Goal: Information Seeking & Learning: Learn about a topic

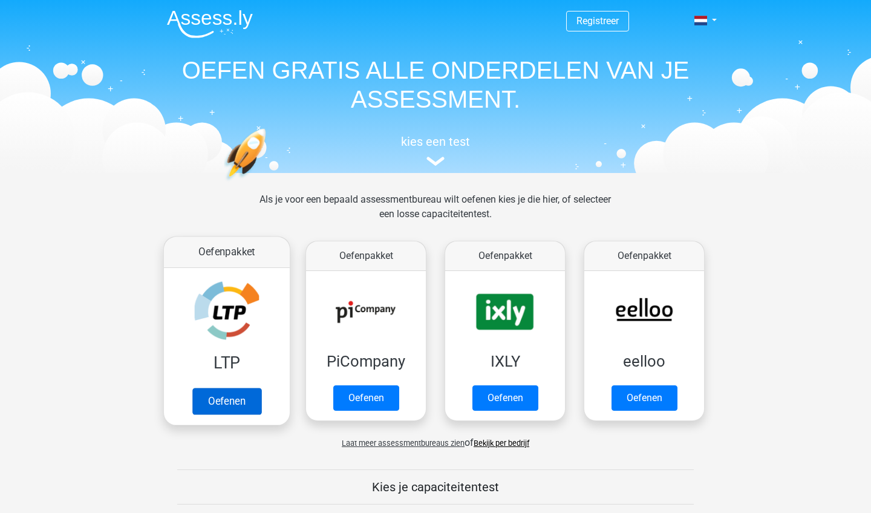
click at [232, 388] on link "Oefenen" at bounding box center [226, 401] width 69 height 27
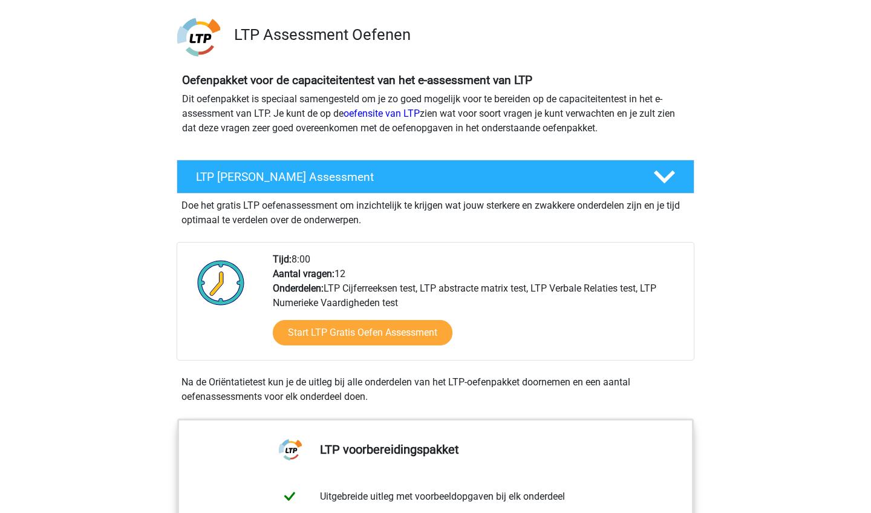
scroll to position [74, 0]
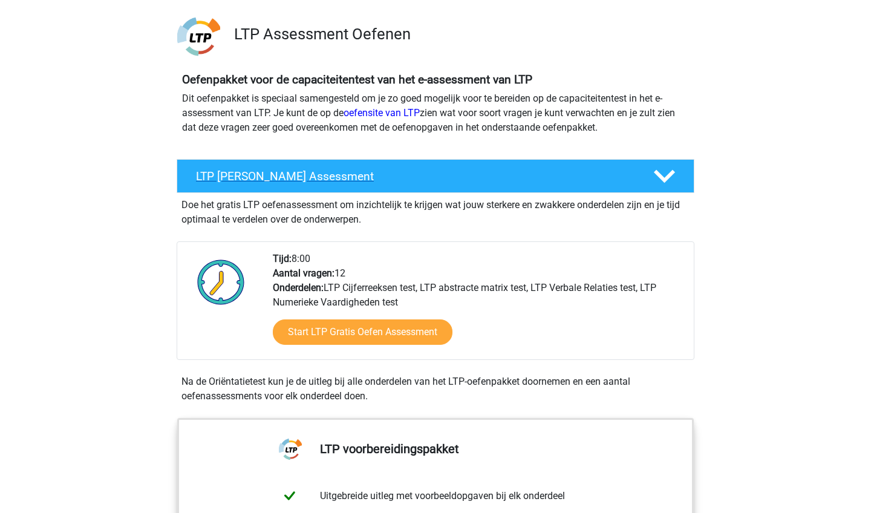
click at [566, 186] on div "LTP Gratis Oefen Assessment" at bounding box center [436, 176] width 518 height 34
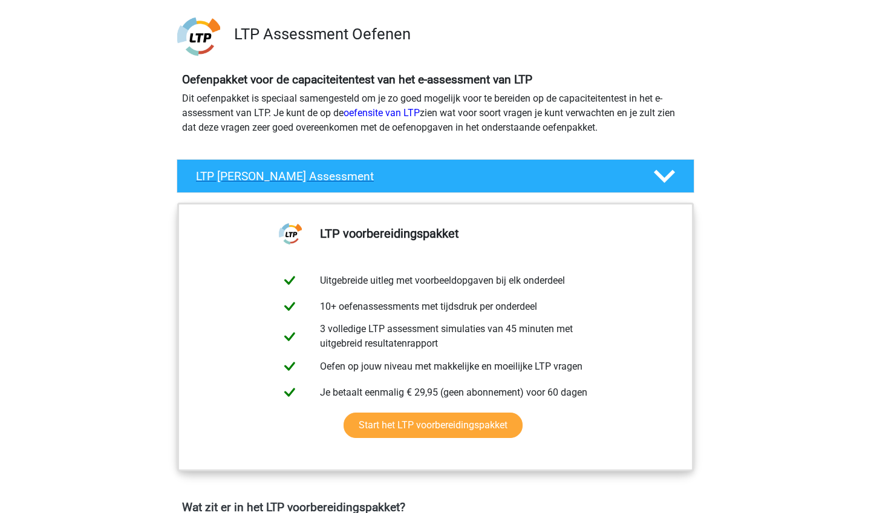
click at [566, 186] on div "LTP Gratis Oefen Assessment" at bounding box center [436, 176] width 518 height 34
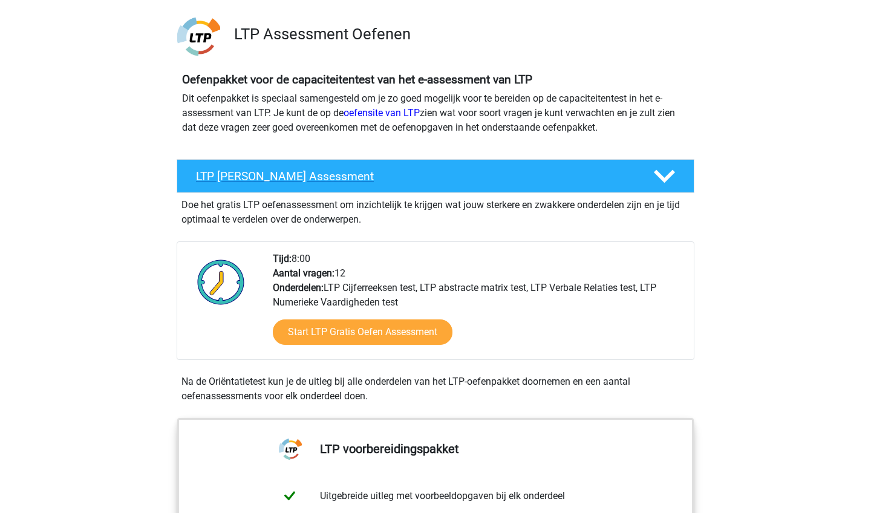
click at [566, 186] on div "LTP Gratis Oefen Assessment" at bounding box center [436, 176] width 518 height 34
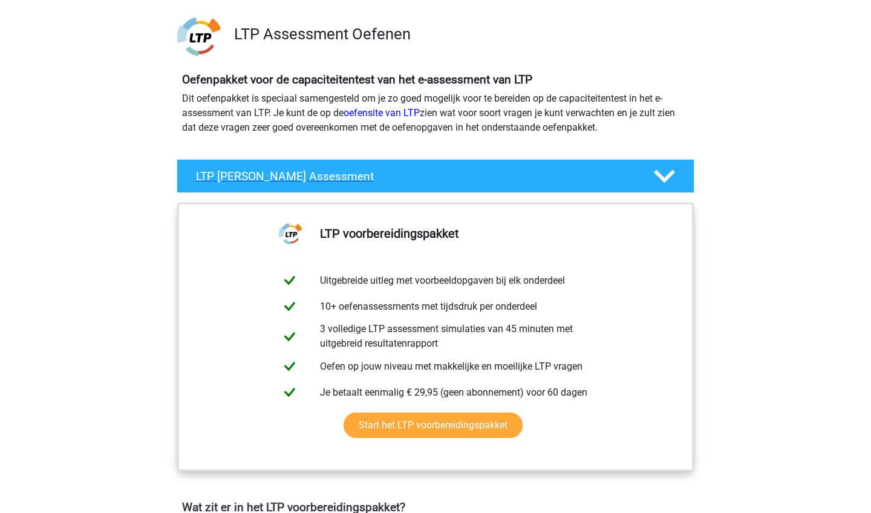
click at [566, 186] on div "LTP Gratis Oefen Assessment" at bounding box center [436, 176] width 518 height 34
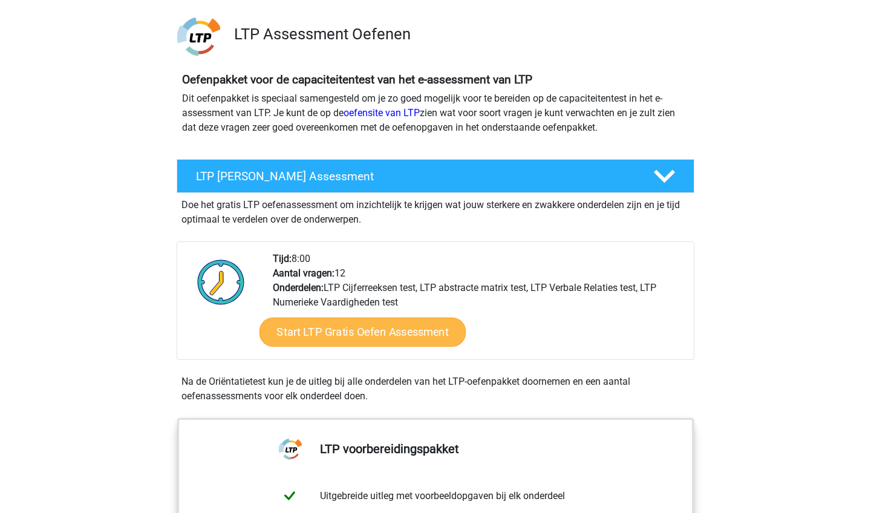
click at [396, 331] on link "Start LTP Gratis Oefen Assessment" at bounding box center [362, 331] width 207 height 29
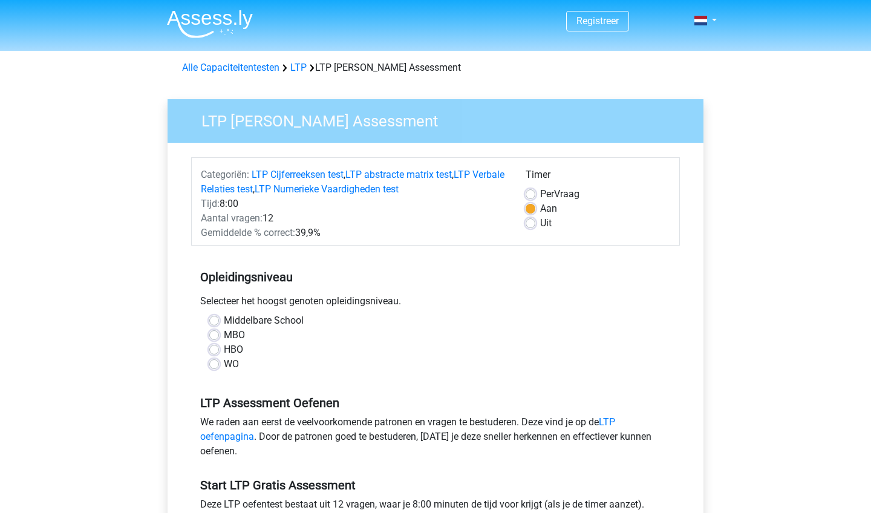
click at [435, 339] on div "MBO" at bounding box center [435, 335] width 452 height 15
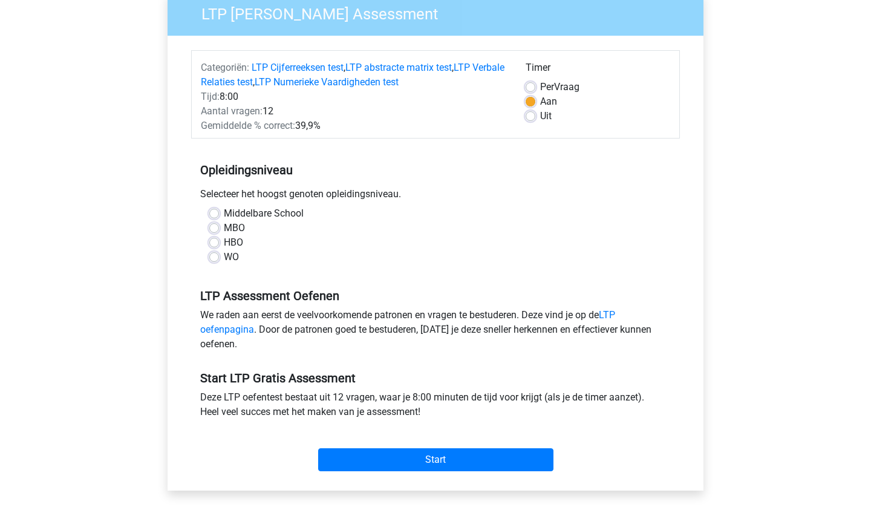
scroll to position [117, 0]
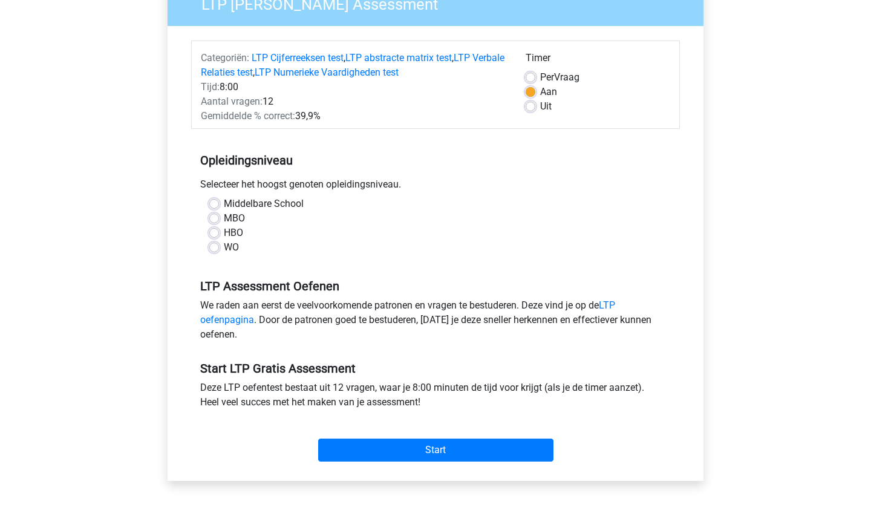
click at [224, 221] on label "MBO" at bounding box center [234, 218] width 21 height 15
click at [215, 221] on input "MBO" at bounding box center [214, 217] width 10 height 12
radio input "true"
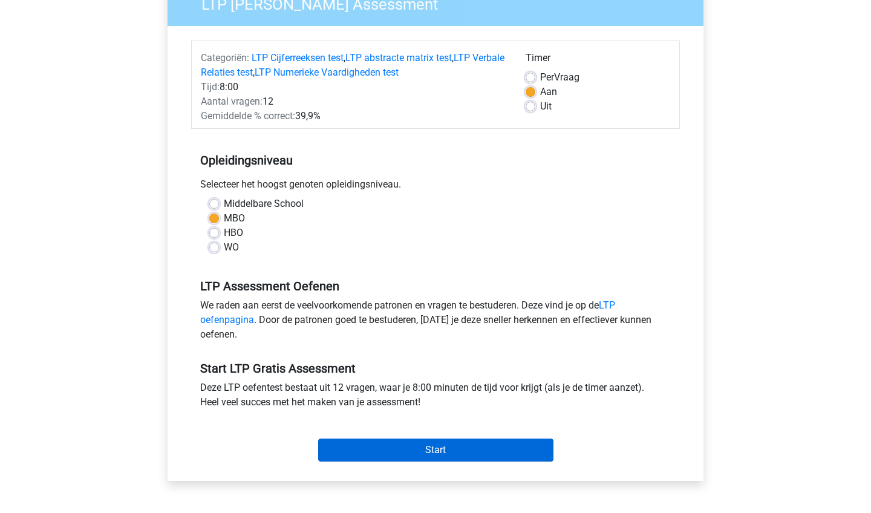
click at [381, 456] on input "Start" at bounding box center [435, 449] width 235 height 23
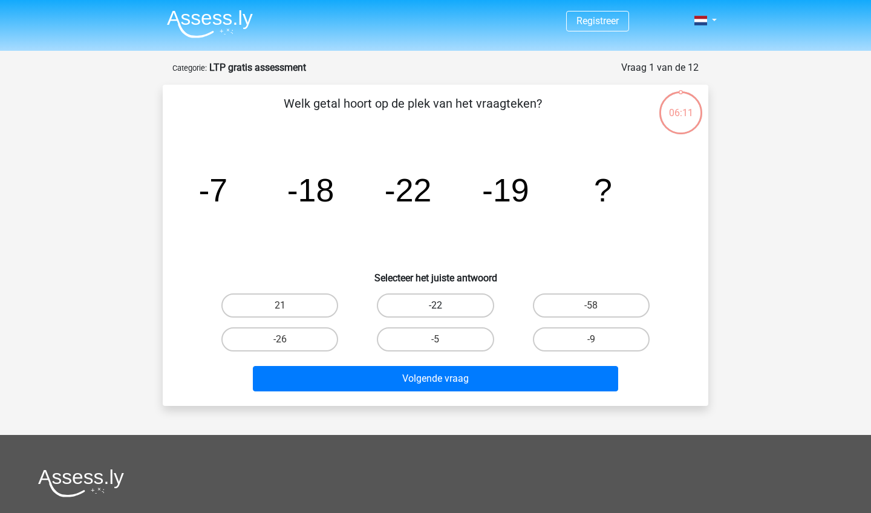
click at [421, 311] on label "-22" at bounding box center [435, 305] width 117 height 24
click at [435, 311] on input "-22" at bounding box center [439, 309] width 8 height 8
radio input "true"
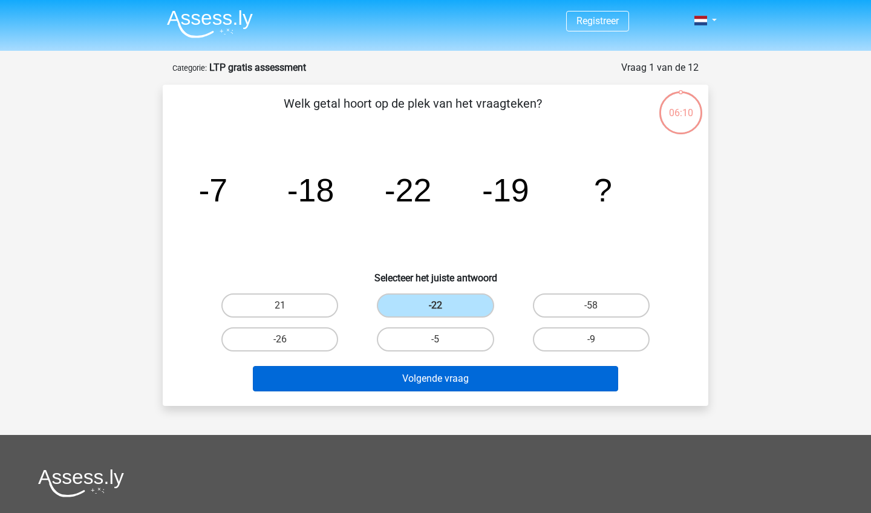
click at [432, 371] on button "Volgende vraag" at bounding box center [436, 378] width 366 height 25
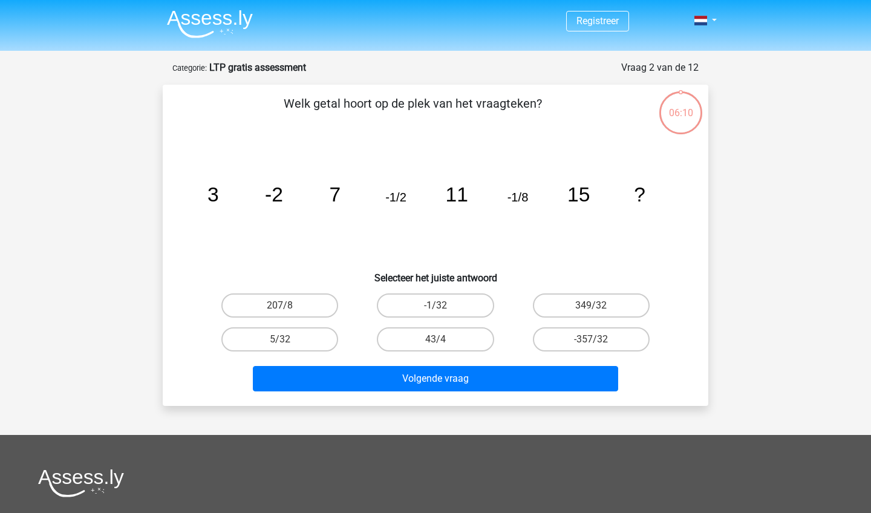
scroll to position [60, 0]
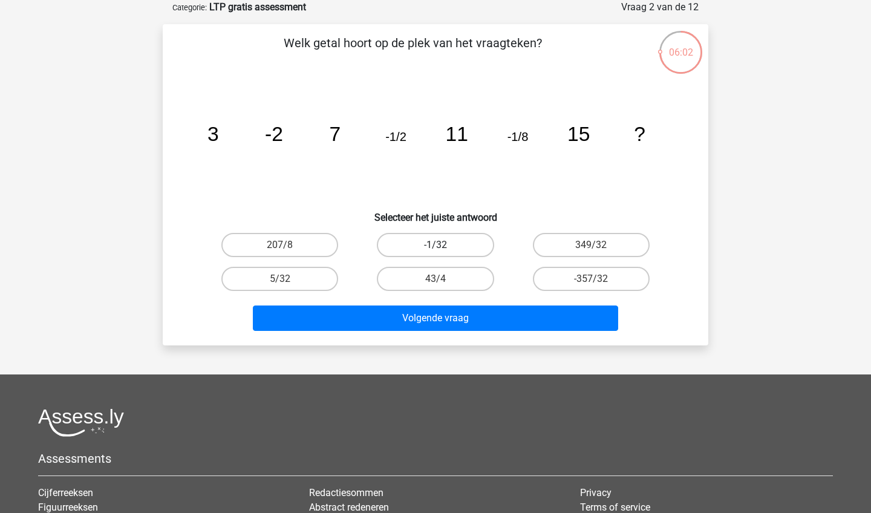
click at [459, 244] on label "-1/32" at bounding box center [435, 245] width 117 height 24
click at [443, 245] on input "-1/32" at bounding box center [439, 249] width 8 height 8
radio input "true"
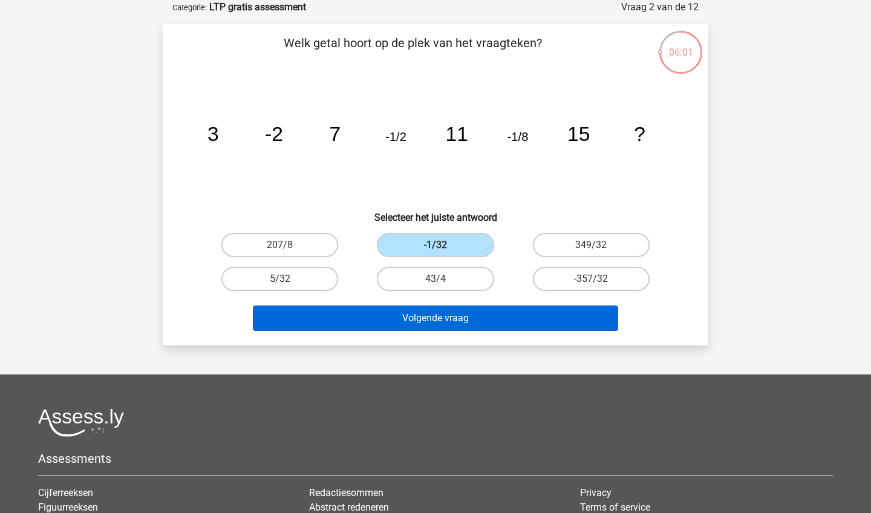
click at [453, 328] on button "Volgende vraag" at bounding box center [436, 317] width 366 height 25
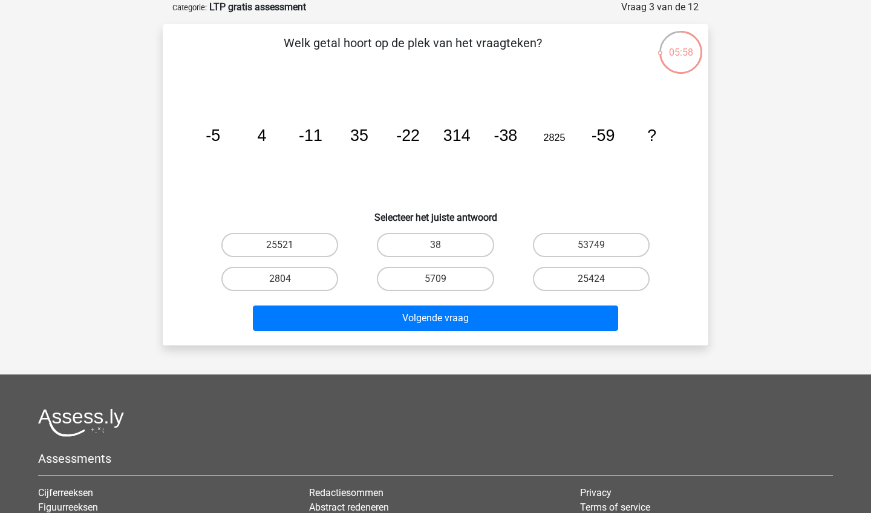
click at [621, 221] on h6 "Selecteer het juiste antwoord" at bounding box center [435, 212] width 507 height 21
click at [614, 245] on label "53749" at bounding box center [591, 245] width 117 height 24
click at [599, 245] on input "53749" at bounding box center [595, 249] width 8 height 8
radio input "true"
click at [464, 271] on label "5709" at bounding box center [435, 279] width 117 height 24
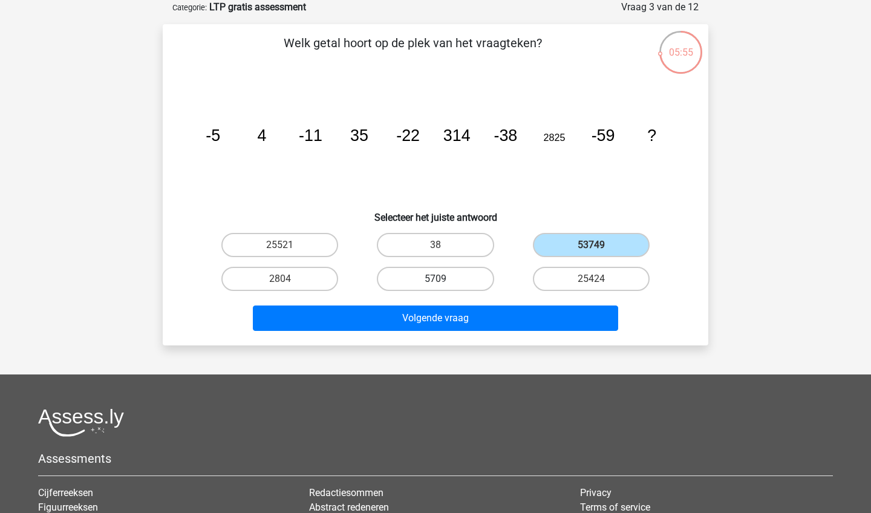
click at [443, 279] on input "5709" at bounding box center [439, 283] width 8 height 8
radio input "true"
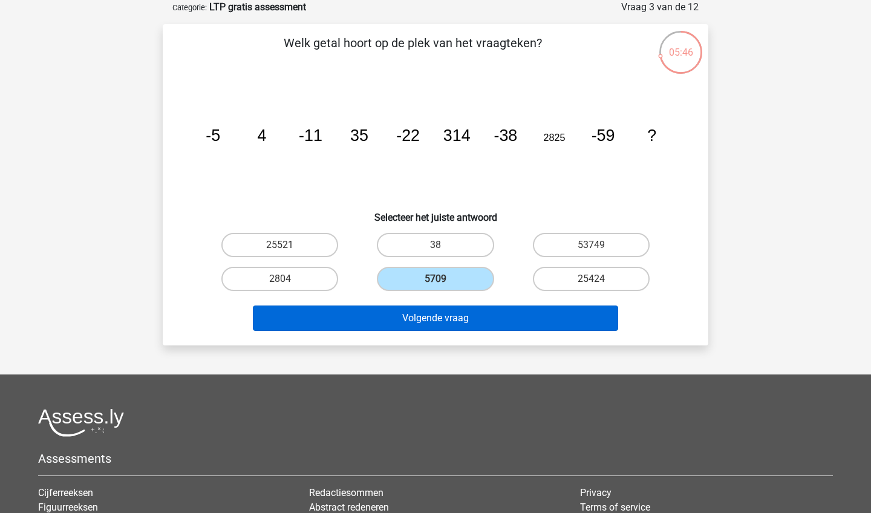
click at [479, 311] on button "Volgende vraag" at bounding box center [436, 317] width 366 height 25
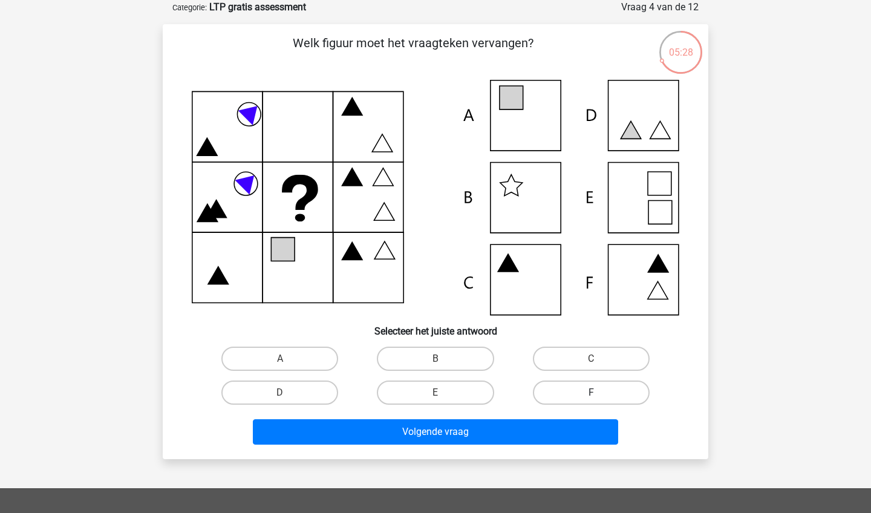
click at [574, 398] on label "F" at bounding box center [591, 392] width 117 height 24
click at [591, 398] on input "F" at bounding box center [595, 396] width 8 height 8
radio input "true"
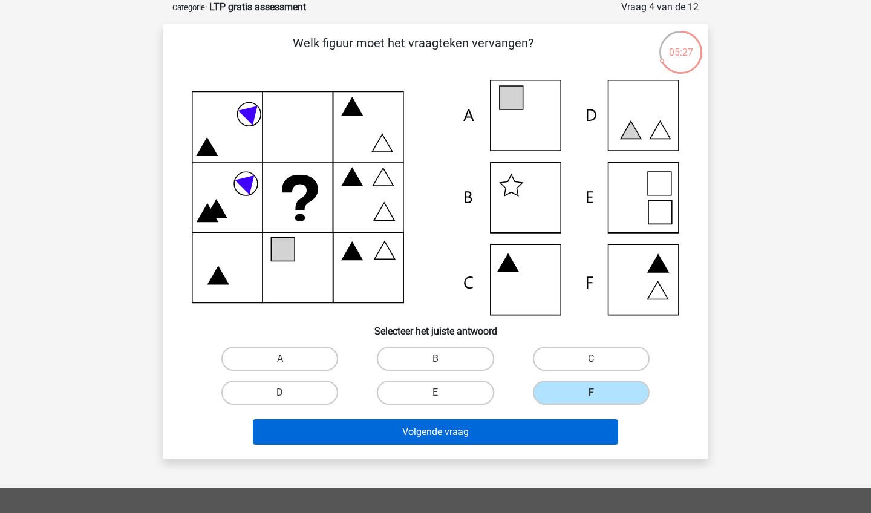
click at [577, 425] on button "Volgende vraag" at bounding box center [436, 431] width 366 height 25
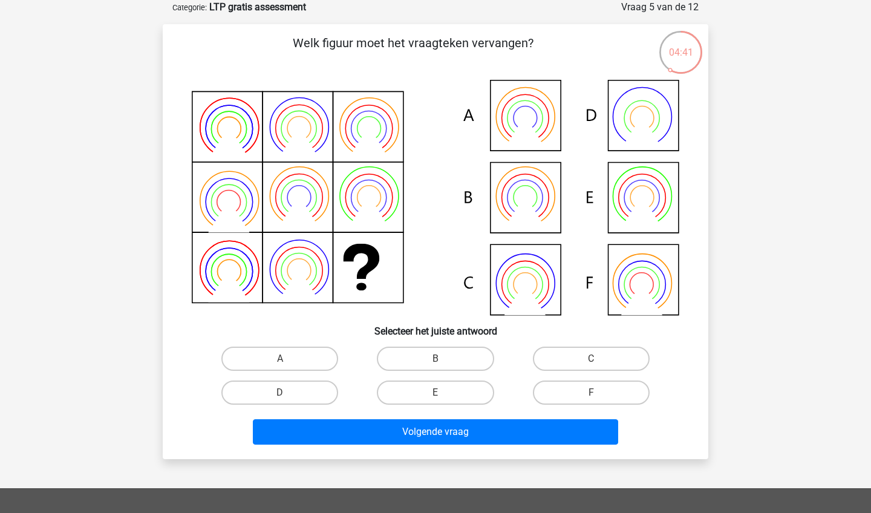
click at [514, 215] on icon at bounding box center [524, 211] width 41 height 33
click at [460, 352] on label "B" at bounding box center [435, 358] width 117 height 24
click at [443, 359] on input "B" at bounding box center [439, 363] width 8 height 8
radio input "true"
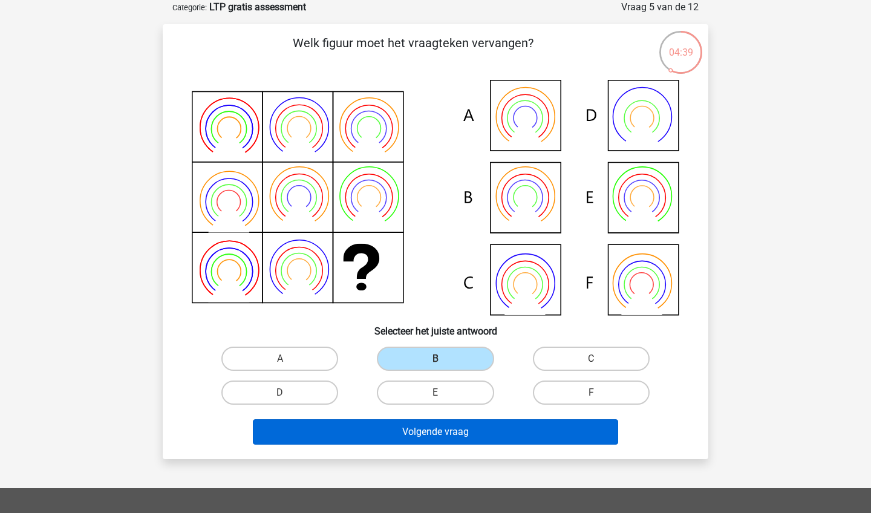
click at [470, 427] on button "Volgende vraag" at bounding box center [436, 431] width 366 height 25
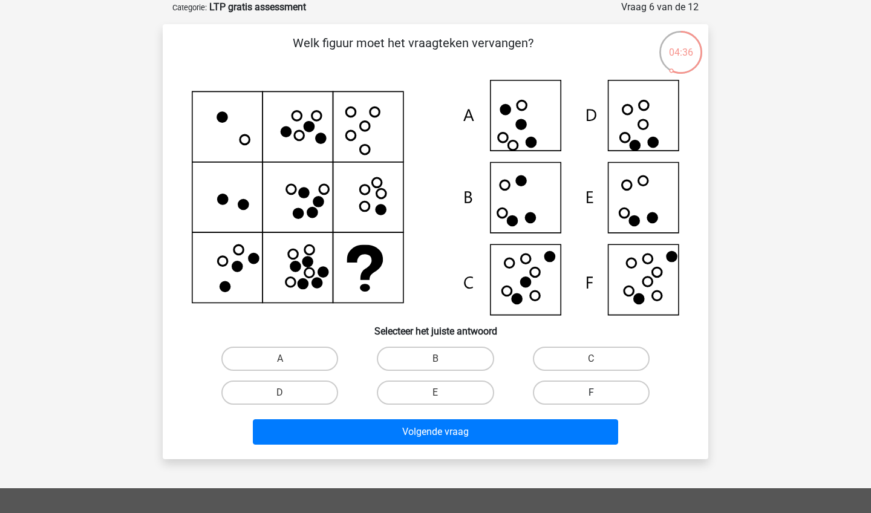
click at [548, 389] on label "F" at bounding box center [591, 392] width 117 height 24
click at [591, 392] on input "F" at bounding box center [595, 396] width 8 height 8
radio input "true"
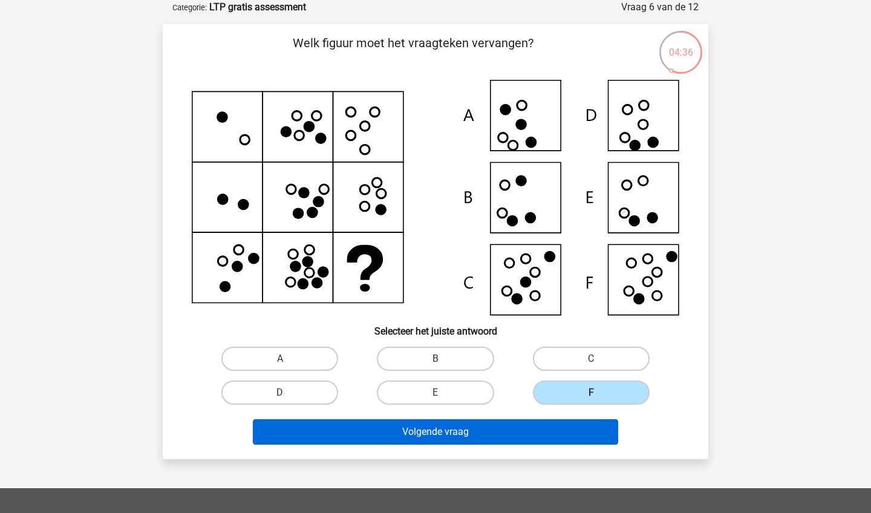
click at [547, 419] on button "Volgende vraag" at bounding box center [436, 431] width 366 height 25
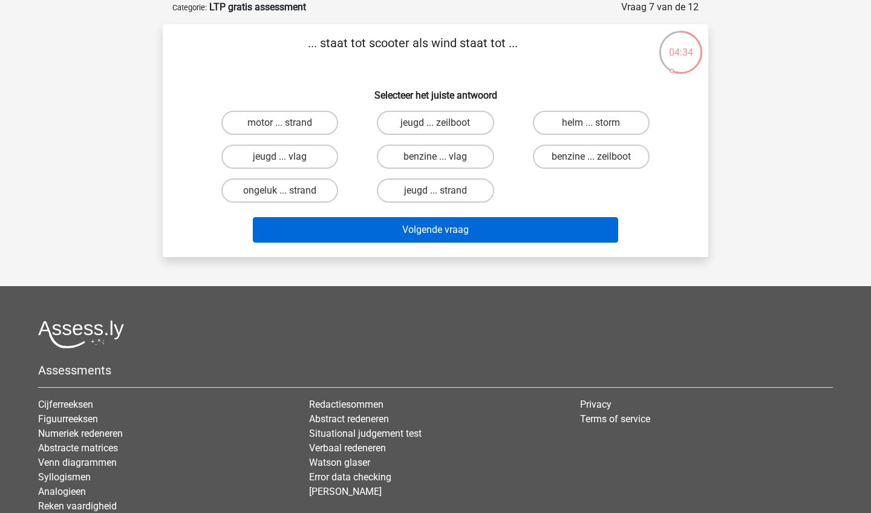
click at [459, 225] on button "Volgende vraag" at bounding box center [436, 229] width 366 height 25
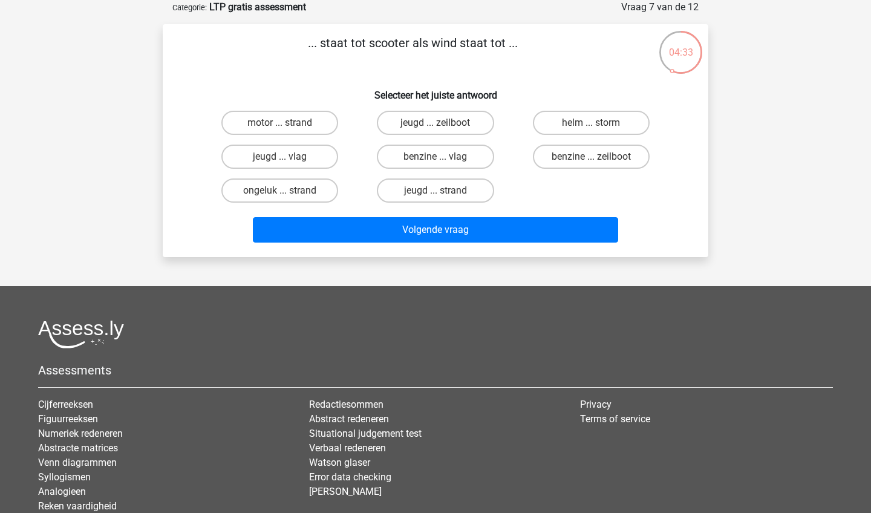
click at [339, 163] on div "jeugd ... vlag" at bounding box center [280, 156] width 146 height 24
click at [321, 161] on label "jeugd ... vlag" at bounding box center [279, 156] width 117 height 24
click at [288, 161] on input "jeugd ... vlag" at bounding box center [284, 161] width 8 height 8
radio input "true"
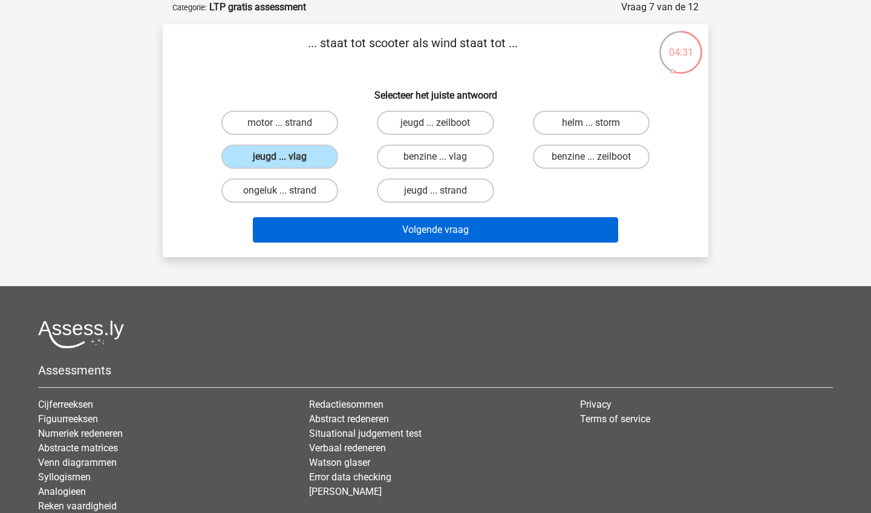
click at [404, 228] on button "Volgende vraag" at bounding box center [436, 229] width 366 height 25
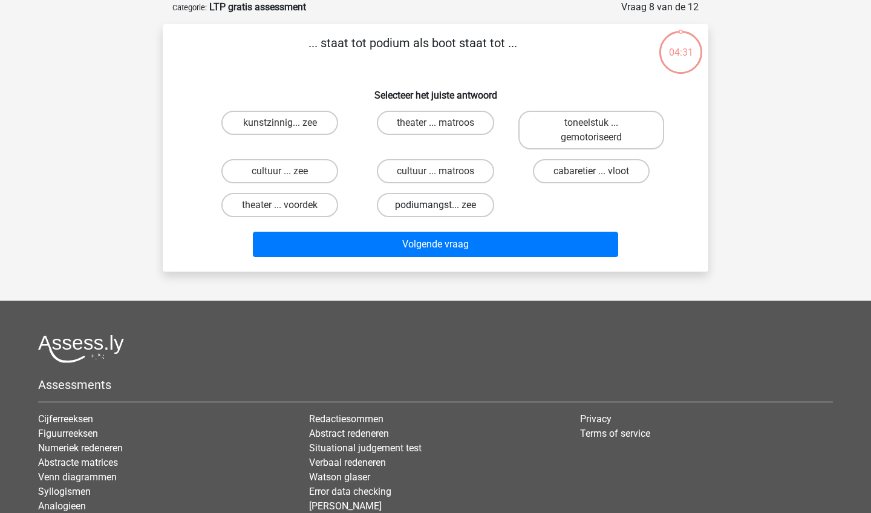
click at [416, 206] on label "podiumangst... zee" at bounding box center [435, 205] width 117 height 24
click at [435, 206] on input "podiumangst... zee" at bounding box center [439, 209] width 8 height 8
radio input "true"
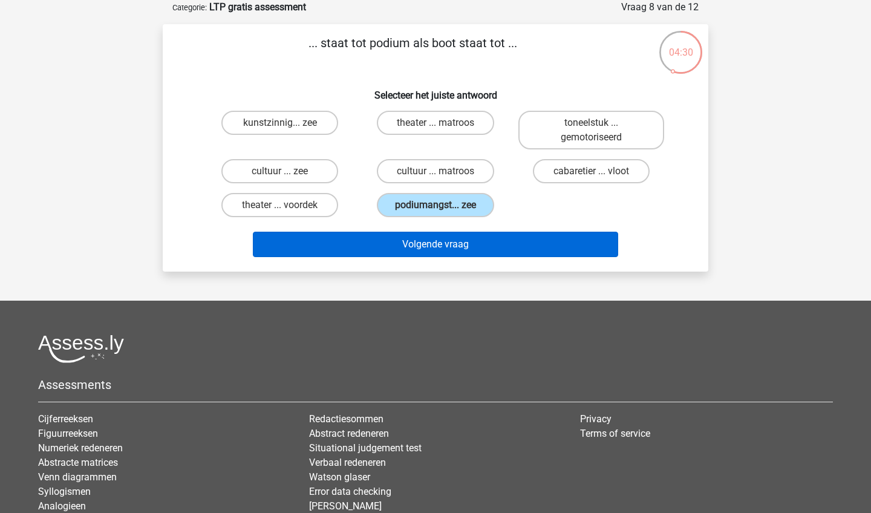
click at [423, 247] on button "Volgende vraag" at bounding box center [436, 244] width 366 height 25
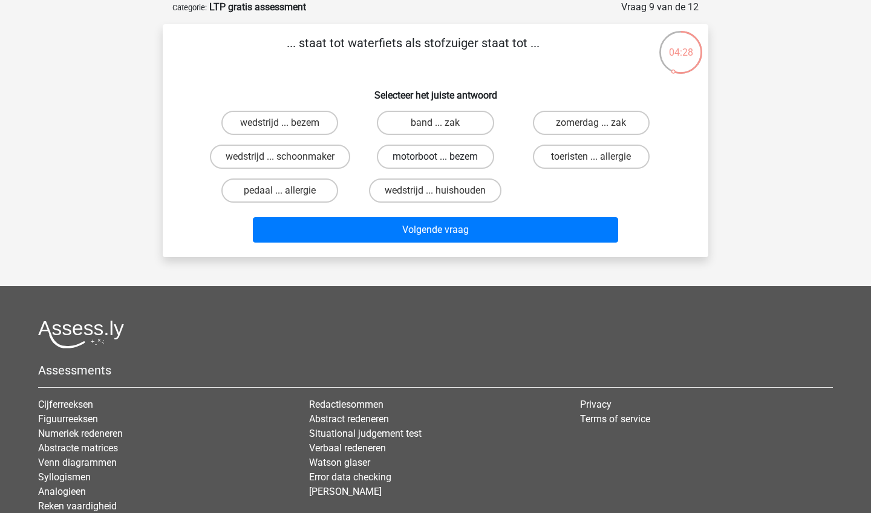
click at [426, 164] on label "motorboot ... bezem" at bounding box center [435, 156] width 117 height 24
click at [435, 164] on input "motorboot ... bezem" at bounding box center [439, 161] width 8 height 8
radio input "true"
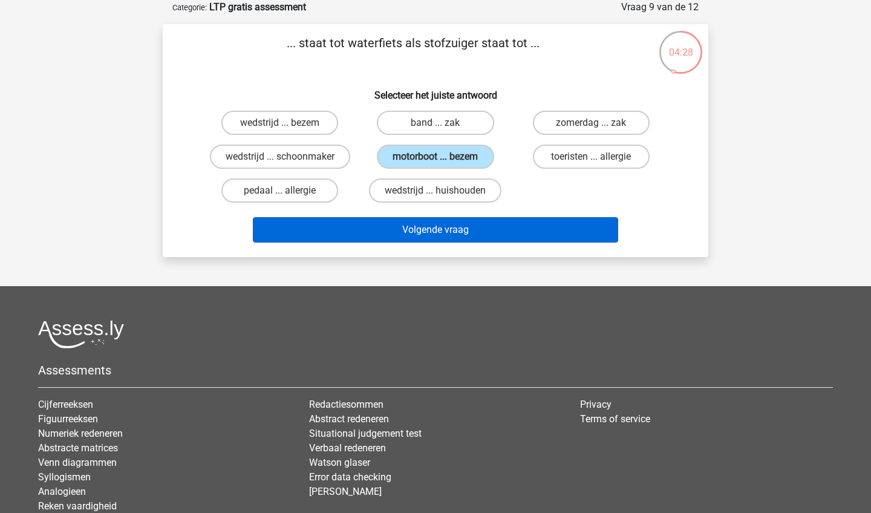
click at [426, 235] on button "Volgende vraag" at bounding box center [436, 229] width 366 height 25
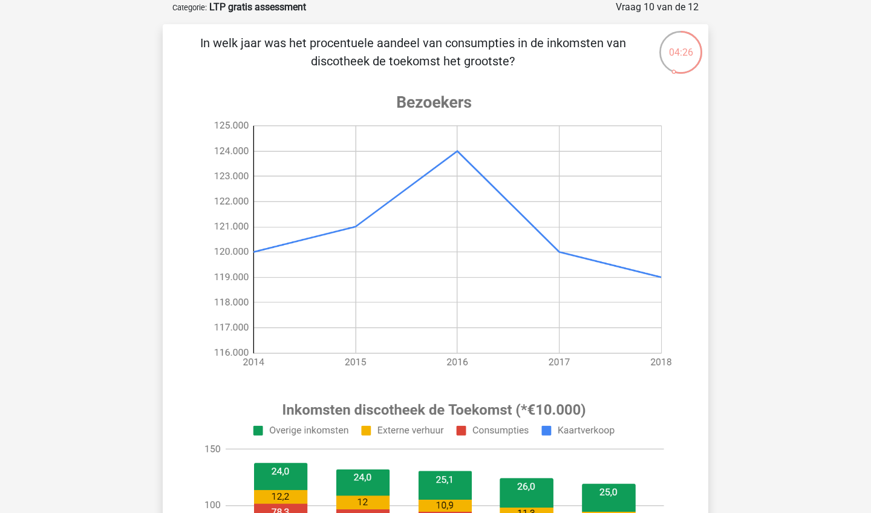
click at [637, 381] on image at bounding box center [434, 231] width 484 height 302
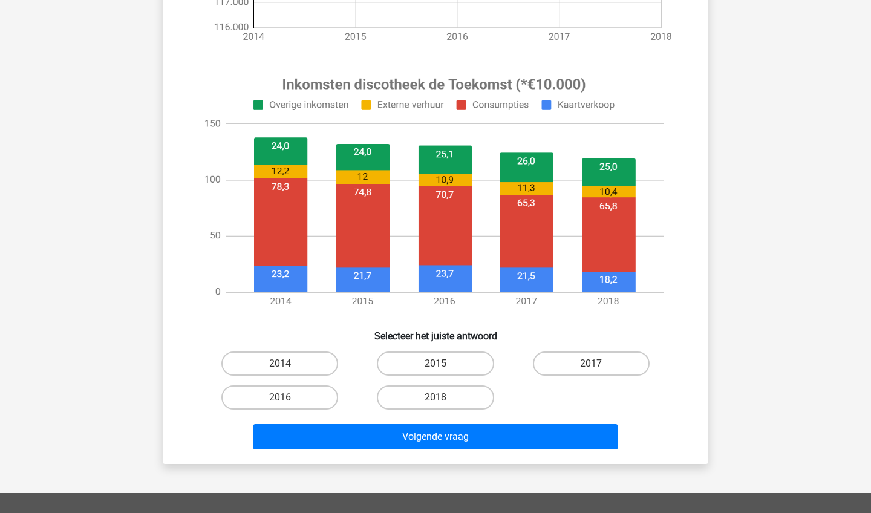
scroll to position [386, 0]
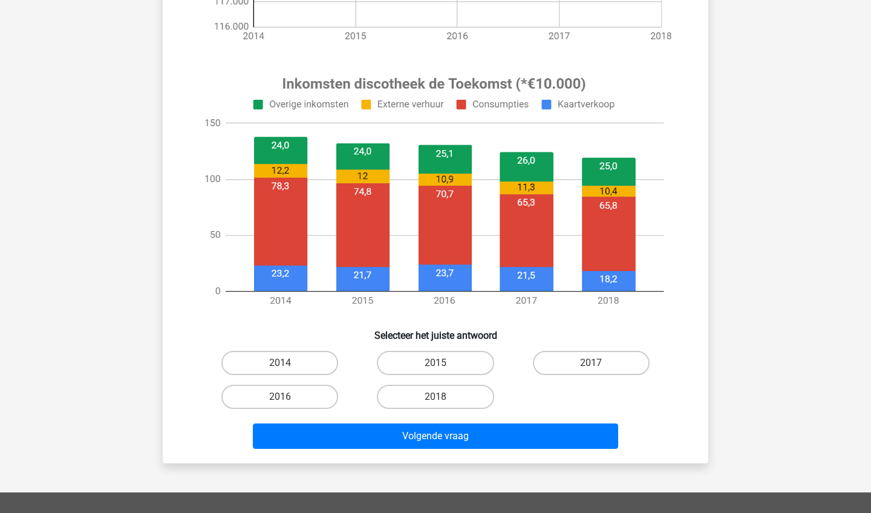
click at [282, 400] on input "2016" at bounding box center [284, 401] width 8 height 8
radio input "true"
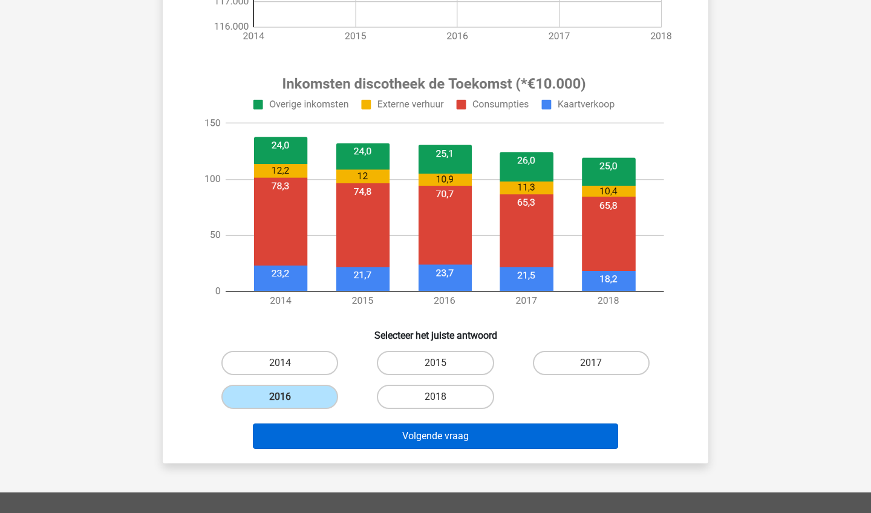
click at [352, 441] on button "Volgende vraag" at bounding box center [436, 435] width 366 height 25
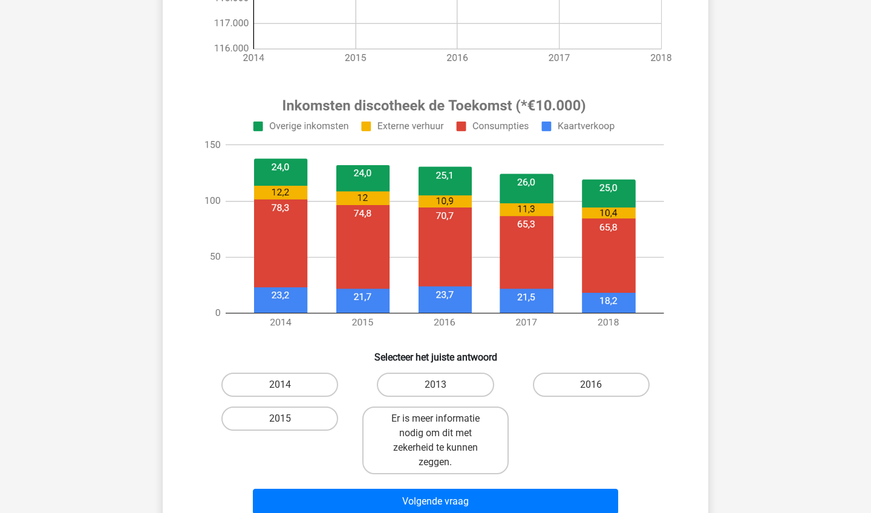
scroll to position [372, 0]
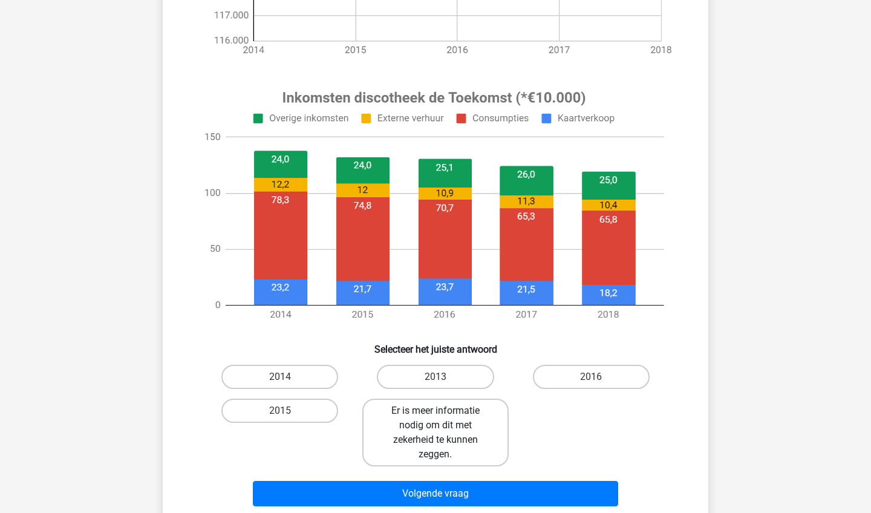
click at [366, 448] on label "Er is meer informatie nodig om dit met zekerheid te kunnen zeggen." at bounding box center [435, 432] width 146 height 68
click at [435, 418] on input "Er is meer informatie nodig om dit met zekerheid te kunnen zeggen." at bounding box center [439, 414] width 8 height 8
radio input "true"
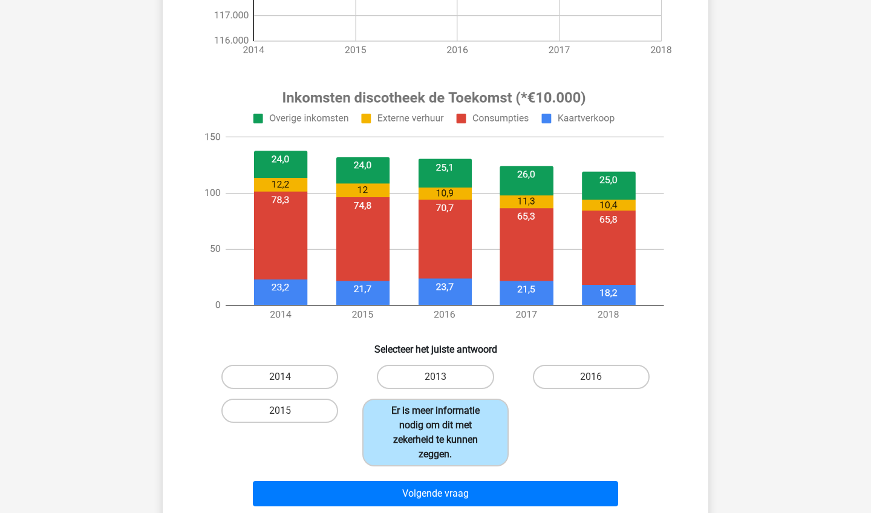
click at [427, 426] on label "Er is meer informatie nodig om dit met zekerheid te kunnen zeggen." at bounding box center [435, 432] width 146 height 68
click at [435, 418] on input "Er is meer informatie nodig om dit met zekerheid te kunnen zeggen." at bounding box center [439, 414] width 8 height 8
click at [565, 456] on div "2014 2013 2016 2015 Er is meer informatie nodig om dit met zekerheid te kunnen …" at bounding box center [435, 415] width 467 height 111
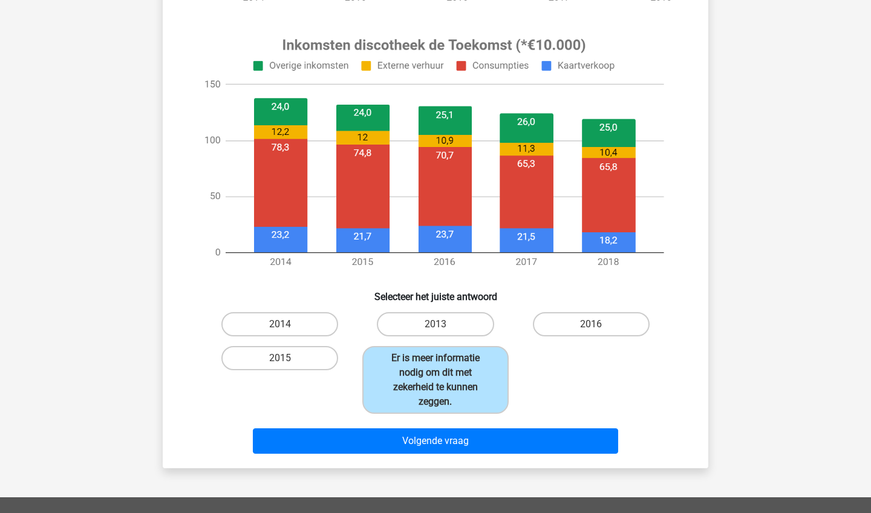
scroll to position [428, 0]
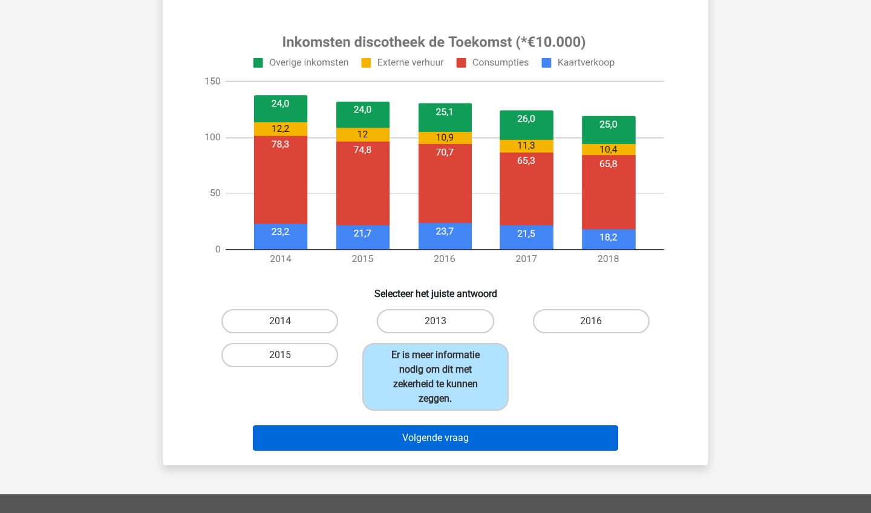
click at [477, 438] on button "Volgende vraag" at bounding box center [436, 437] width 366 height 25
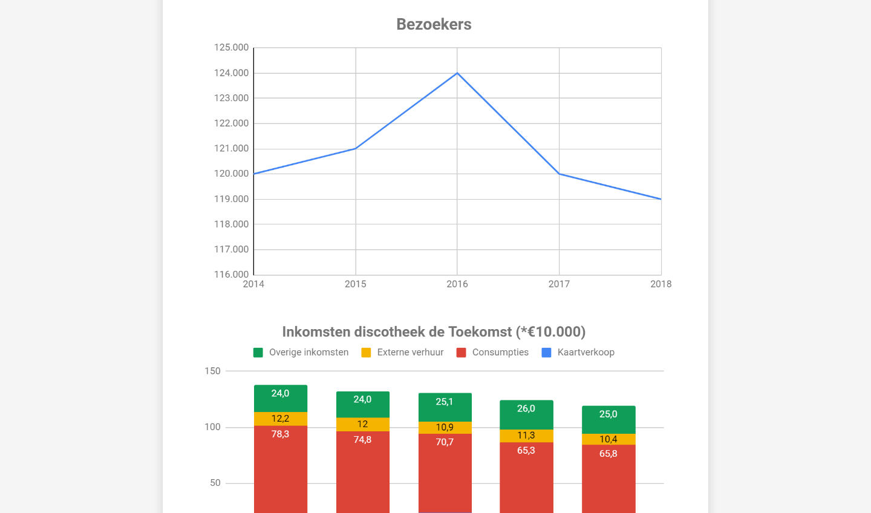
scroll to position [60, 0]
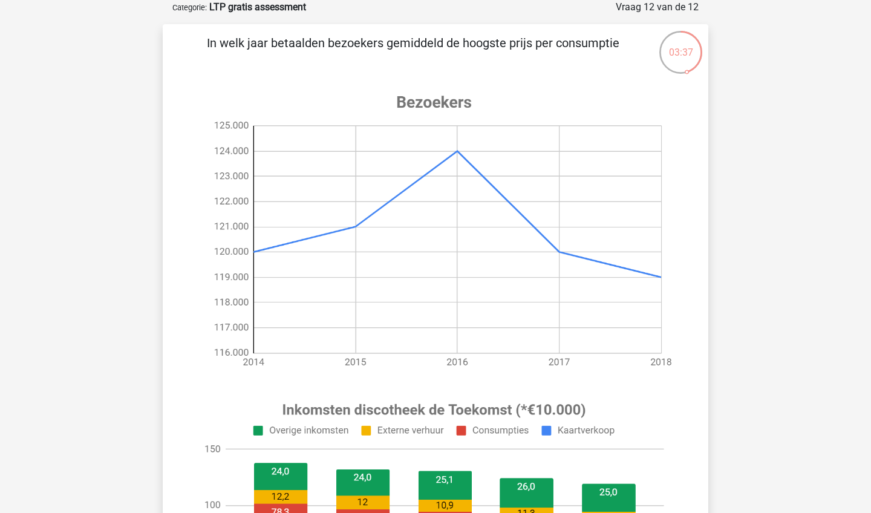
click at [464, 429] on image at bounding box center [434, 517] width 484 height 253
click at [371, 427] on image at bounding box center [434, 517] width 484 height 253
click at [366, 429] on image at bounding box center [434, 517] width 484 height 253
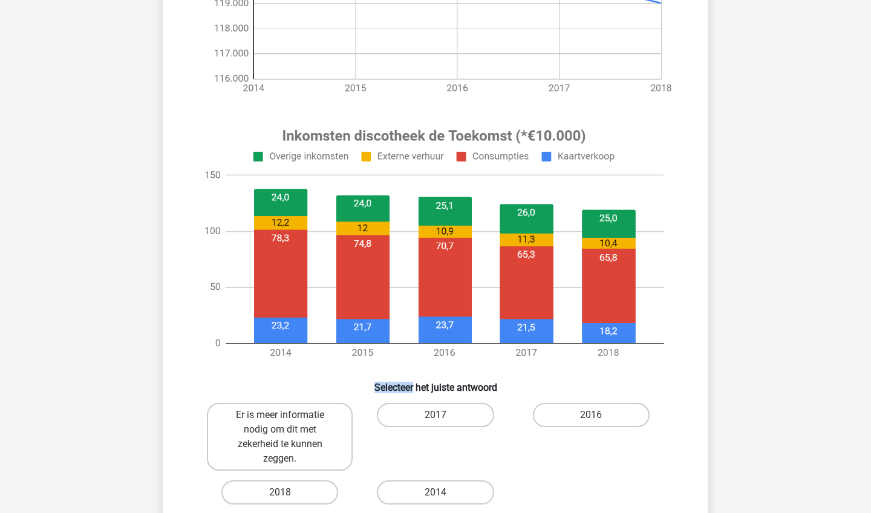
scroll to position [334, 0]
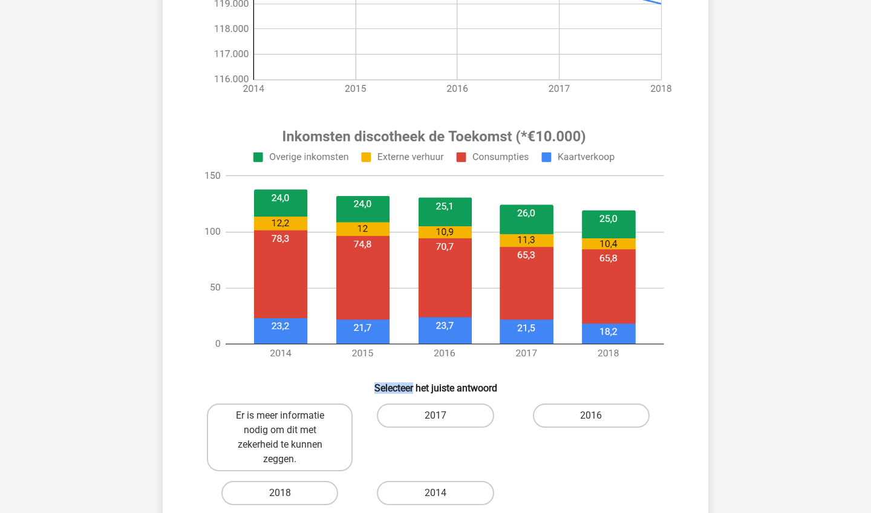
click at [441, 297] on image at bounding box center [434, 244] width 484 height 253
click at [441, 337] on image at bounding box center [434, 244] width 484 height 253
click at [573, 418] on label "2016" at bounding box center [591, 415] width 117 height 24
click at [591, 418] on input "2016" at bounding box center [595, 419] width 8 height 8
radio input "true"
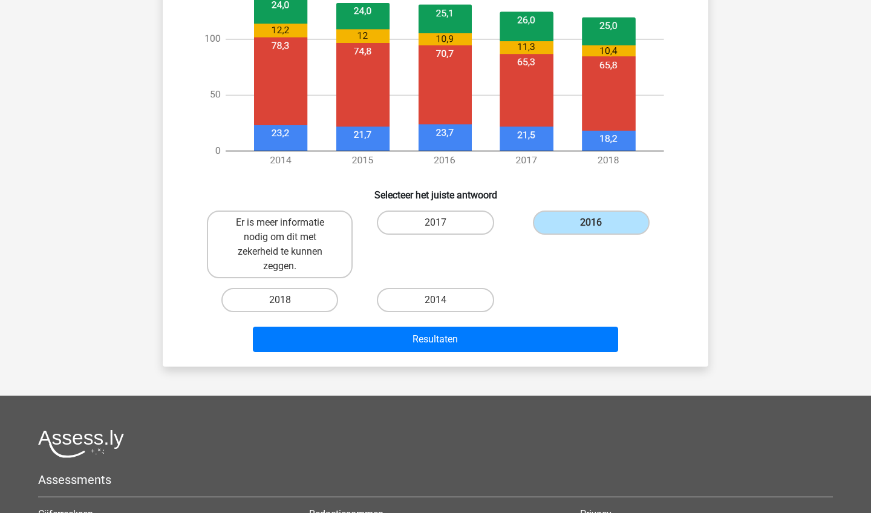
scroll to position [540, 0]
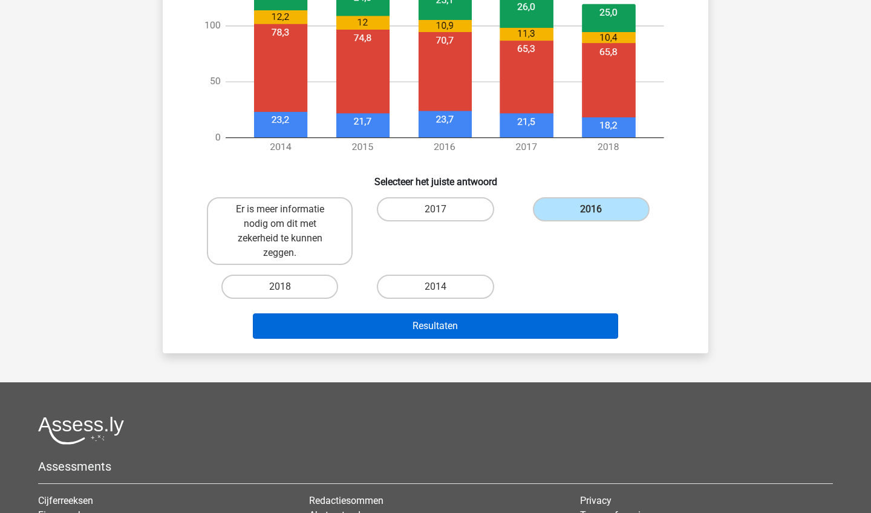
click at [484, 331] on button "Resultaten" at bounding box center [436, 325] width 366 height 25
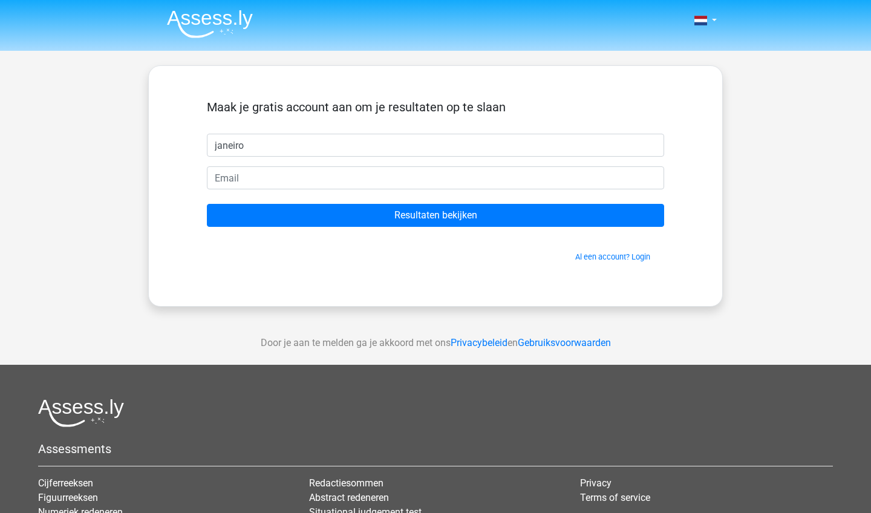
type input "janeiro"
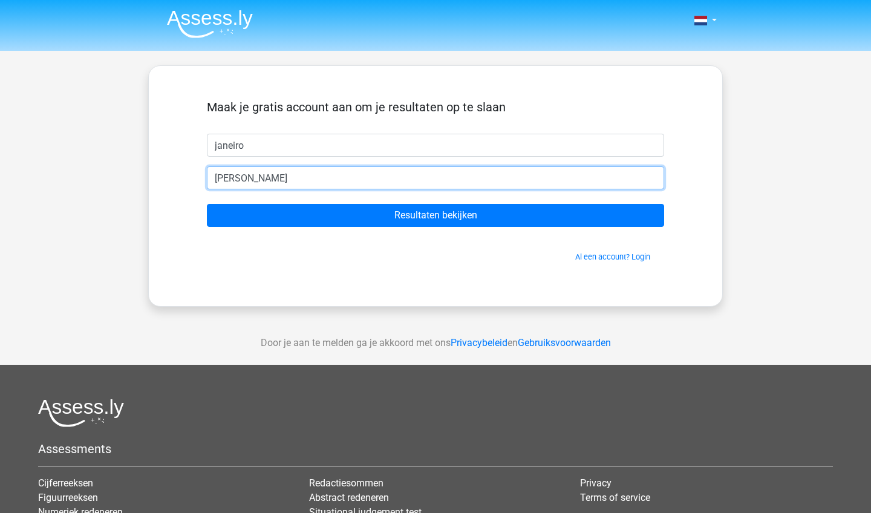
type input "J"
type input "[EMAIL_ADDRESS][DOMAIN_NAME]"
click at [435, 215] on input "Resultaten bekijken" at bounding box center [435, 215] width 457 height 23
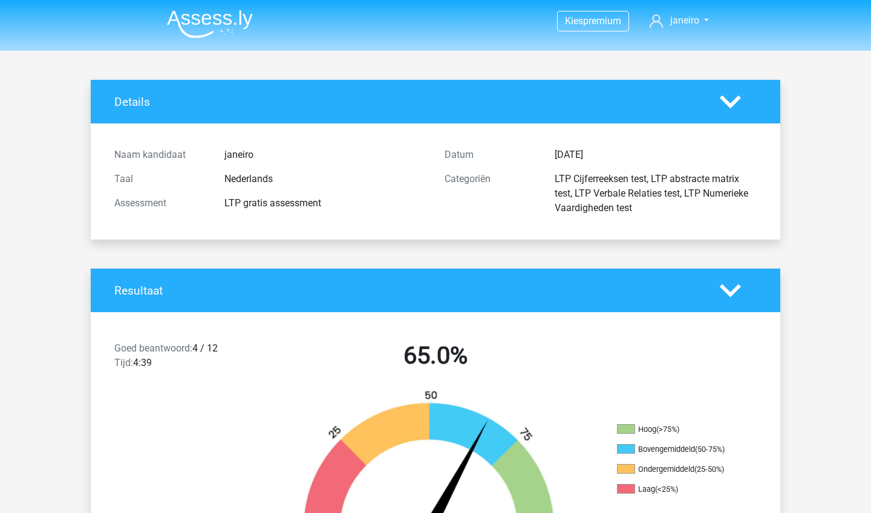
click at [259, 337] on div "Goed beantwoord: 4 / 12 Tijd: 4:39 65.0%" at bounding box center [435, 357] width 689 height 63
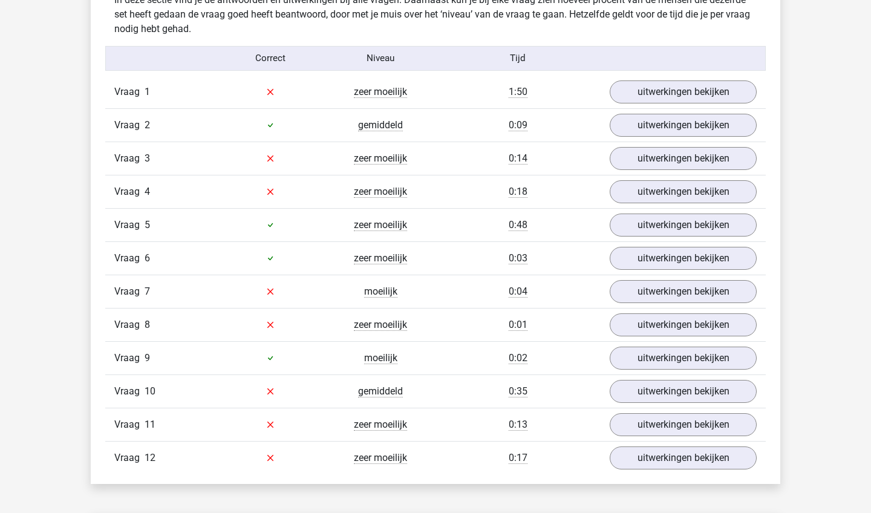
scroll to position [1289, 0]
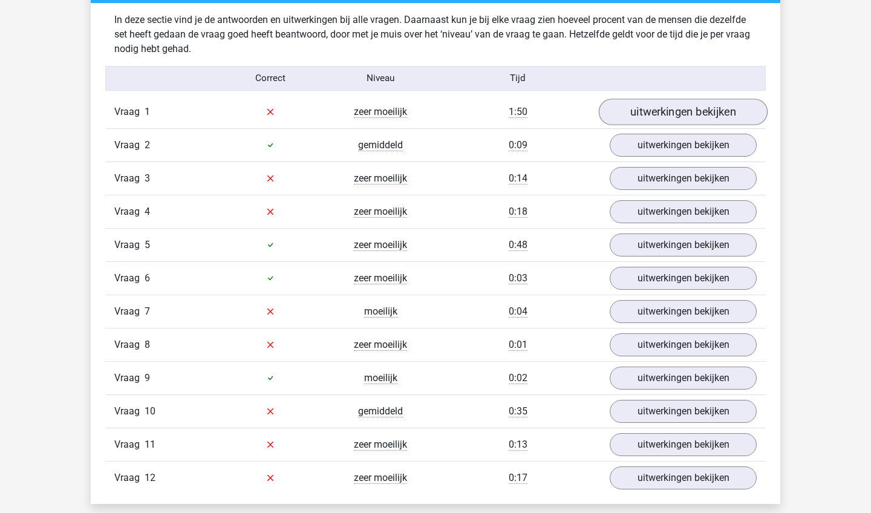
click at [702, 108] on link "uitwerkingen bekijken" at bounding box center [683, 112] width 169 height 27
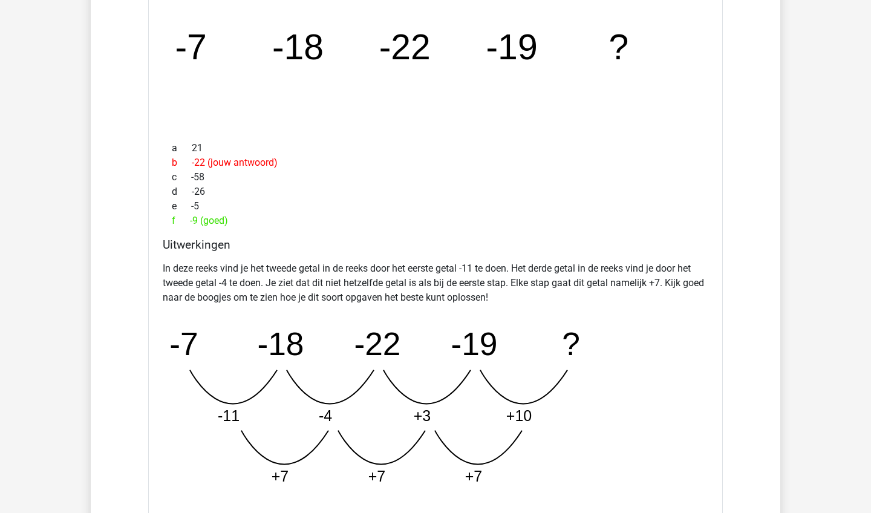
scroll to position [1459, 0]
